Goal: Task Accomplishment & Management: Use online tool/utility

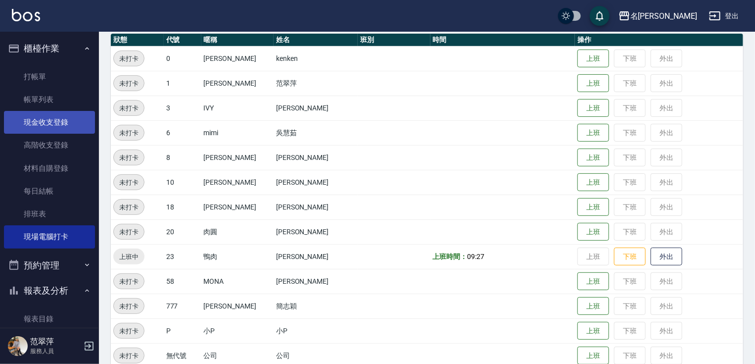
click at [53, 117] on link "現金收支登錄" at bounding box center [49, 122] width 91 height 23
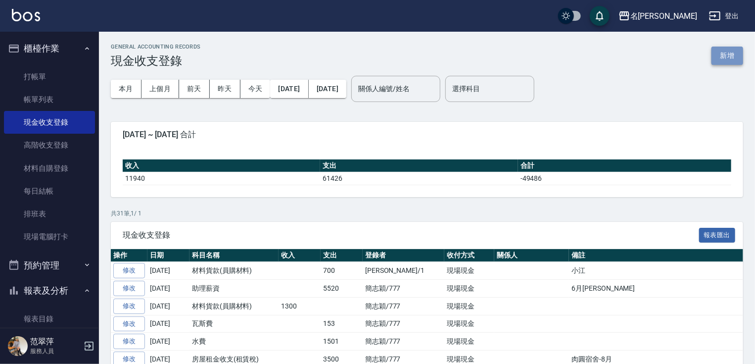
click at [725, 58] on button "新增" at bounding box center [728, 56] width 32 height 18
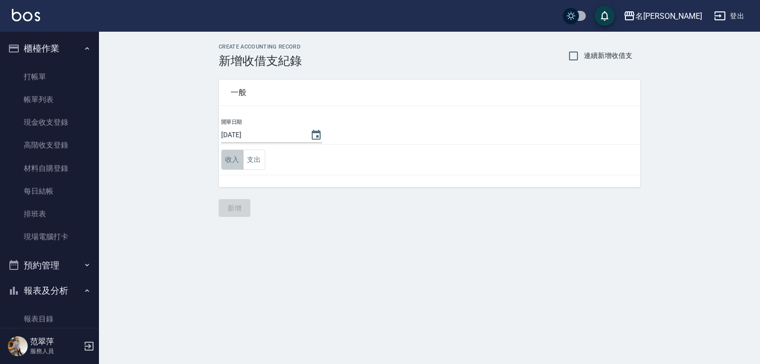
click at [239, 156] on button "收入" at bounding box center [232, 160] width 22 height 20
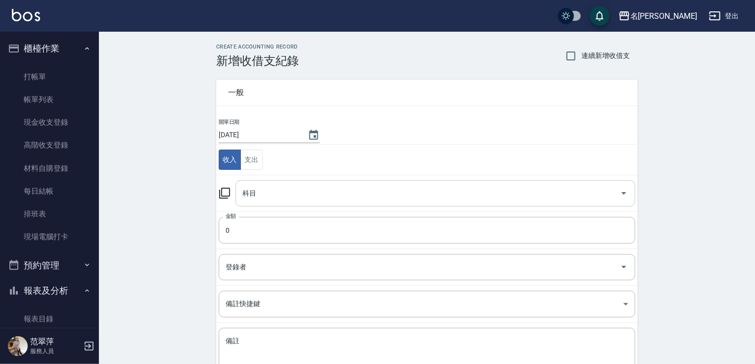
click at [273, 194] on input "科目" at bounding box center [428, 193] width 376 height 17
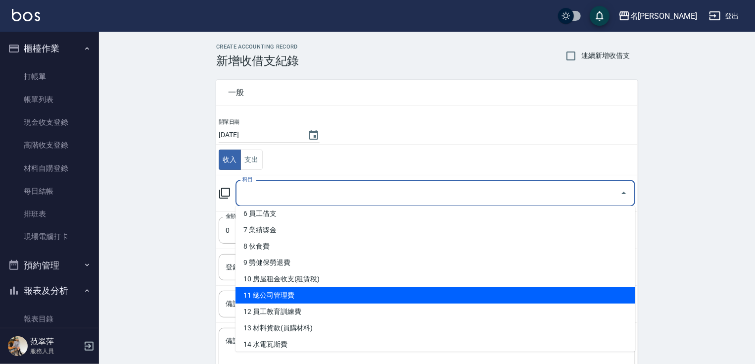
scroll to position [131, 0]
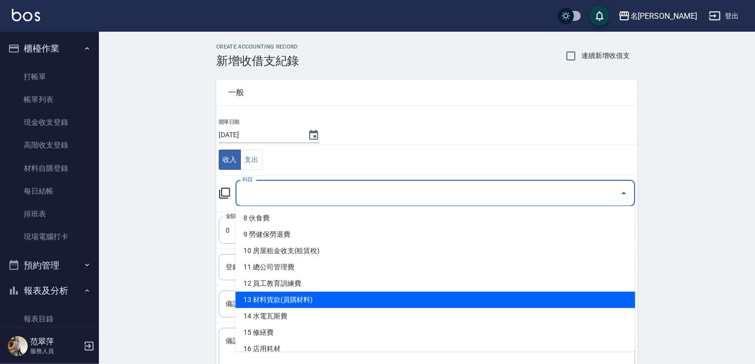
click at [300, 296] on li "13 材料貨款(員購材料)" at bounding box center [436, 300] width 400 height 16
type input "13 材料貨款(員購材料)"
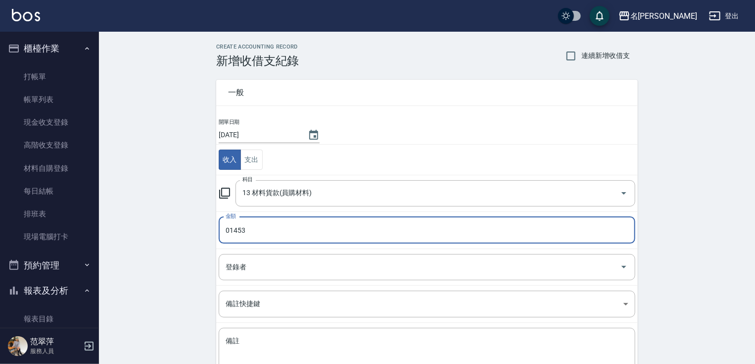
click at [230, 228] on input "01453" at bounding box center [427, 230] width 417 height 27
click at [254, 227] on input "01453" at bounding box center [427, 230] width 417 height 27
drag, startPoint x: 224, startPoint y: 226, endPoint x: 242, endPoint y: 232, distance: 18.6
click at [242, 232] on input "0" at bounding box center [427, 230] width 417 height 27
type input "1453"
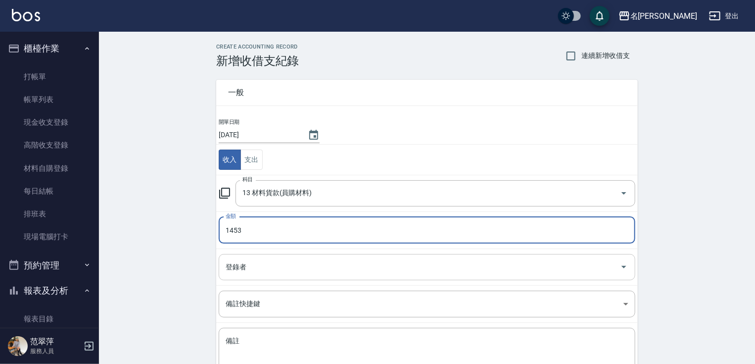
click at [269, 267] on input "登錄者" at bounding box center [419, 266] width 393 height 17
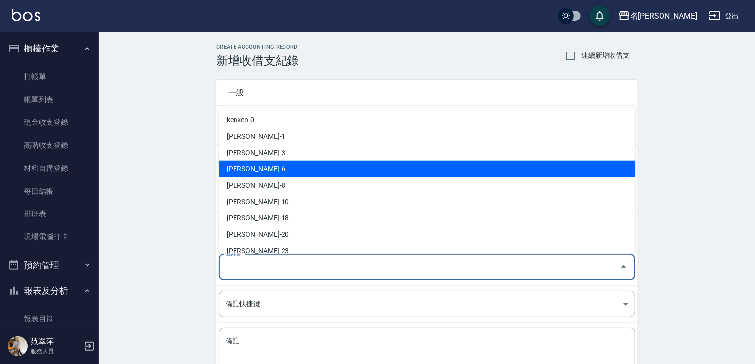
click at [276, 172] on li "[PERSON_NAME]-6" at bounding box center [427, 169] width 417 height 16
type input "[PERSON_NAME]-6"
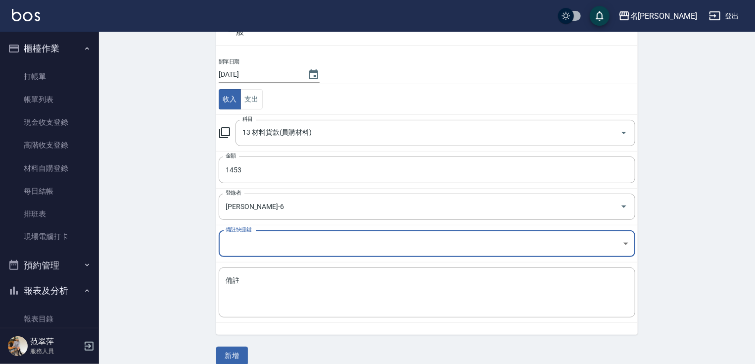
scroll to position [72, 0]
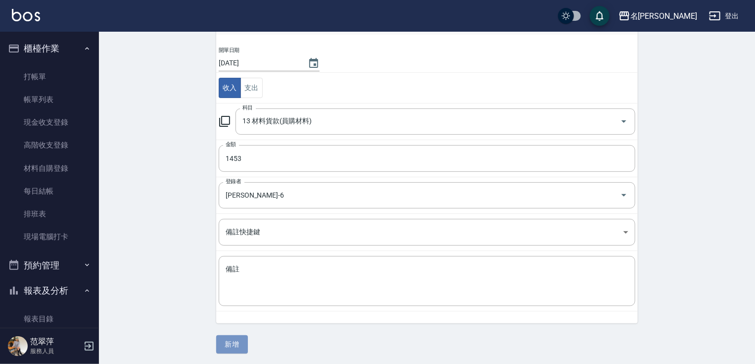
click at [237, 342] on button "新增" at bounding box center [232, 344] width 32 height 18
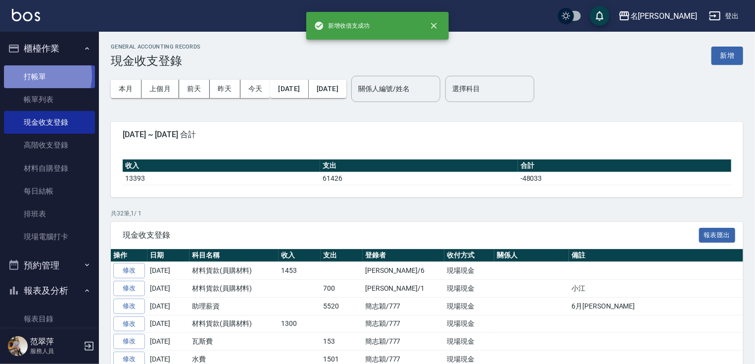
click at [41, 75] on link "打帳單" at bounding box center [49, 76] width 91 height 23
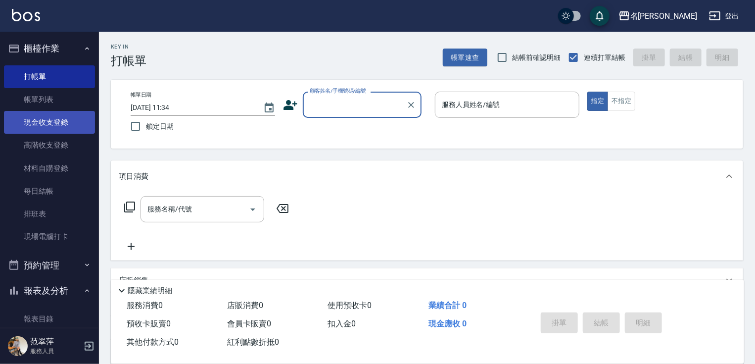
click at [51, 114] on link "現金收支登錄" at bounding box center [49, 122] width 91 height 23
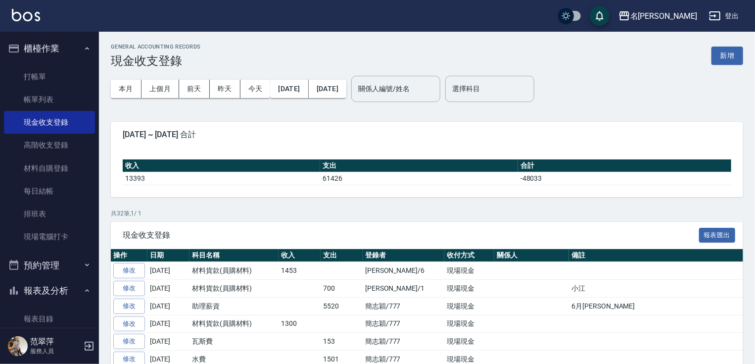
click at [48, 75] on link "打帳單" at bounding box center [49, 76] width 91 height 23
